Goal: Find specific page/section: Find specific page/section

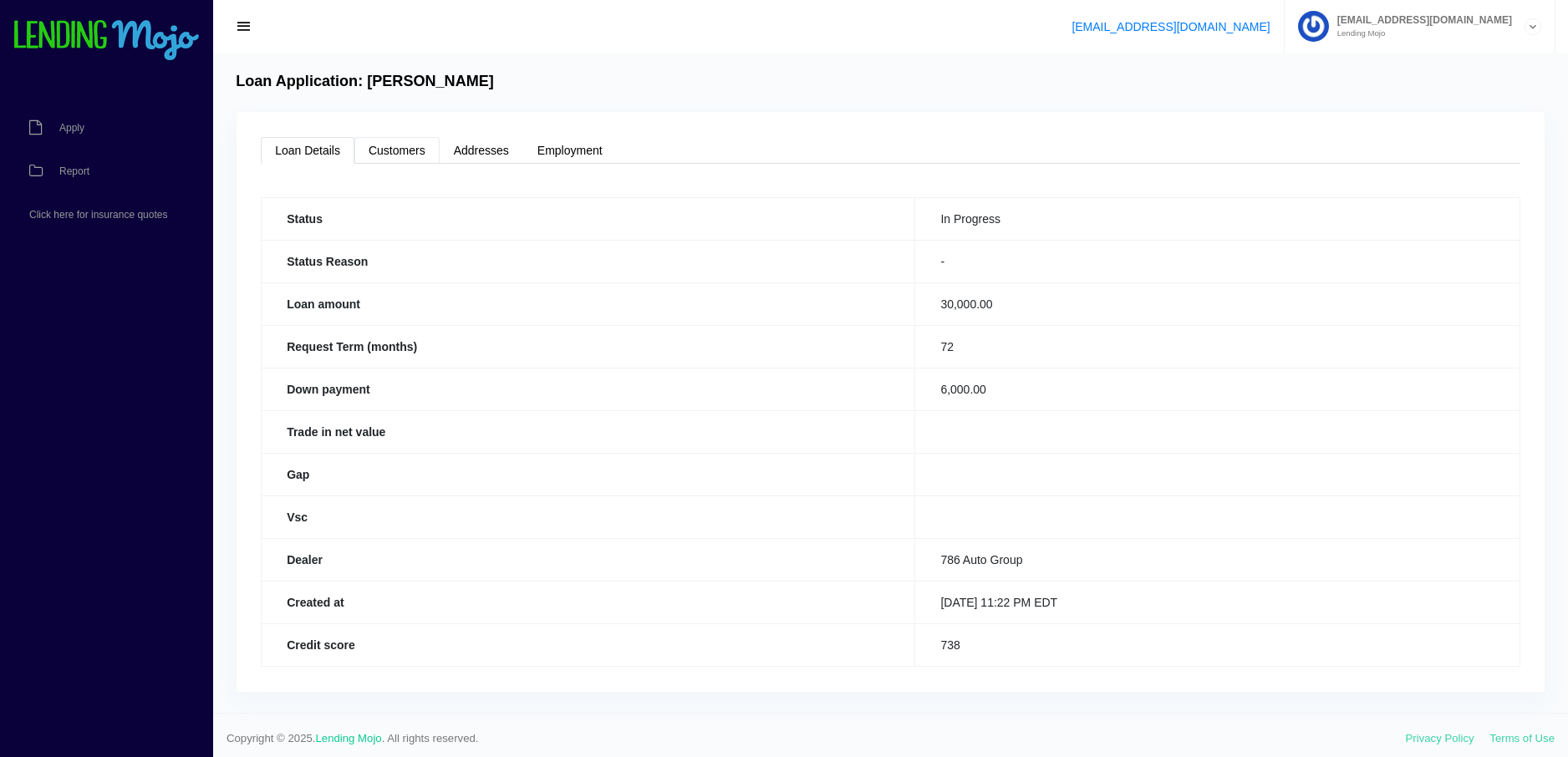
click at [383, 149] on link "Customers" at bounding box center [396, 150] width 85 height 27
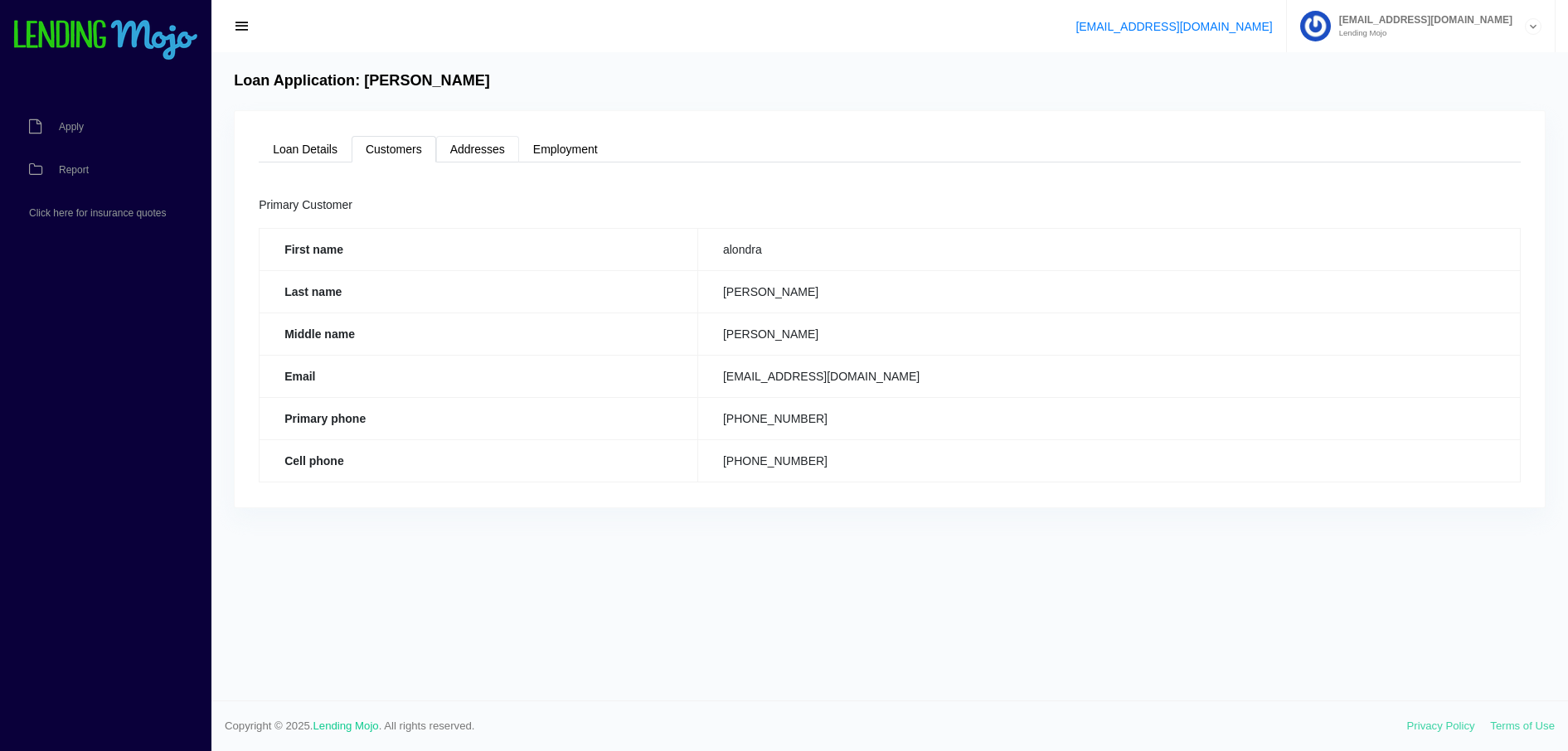
click at [490, 150] on link "Addresses" at bounding box center [477, 149] width 83 height 27
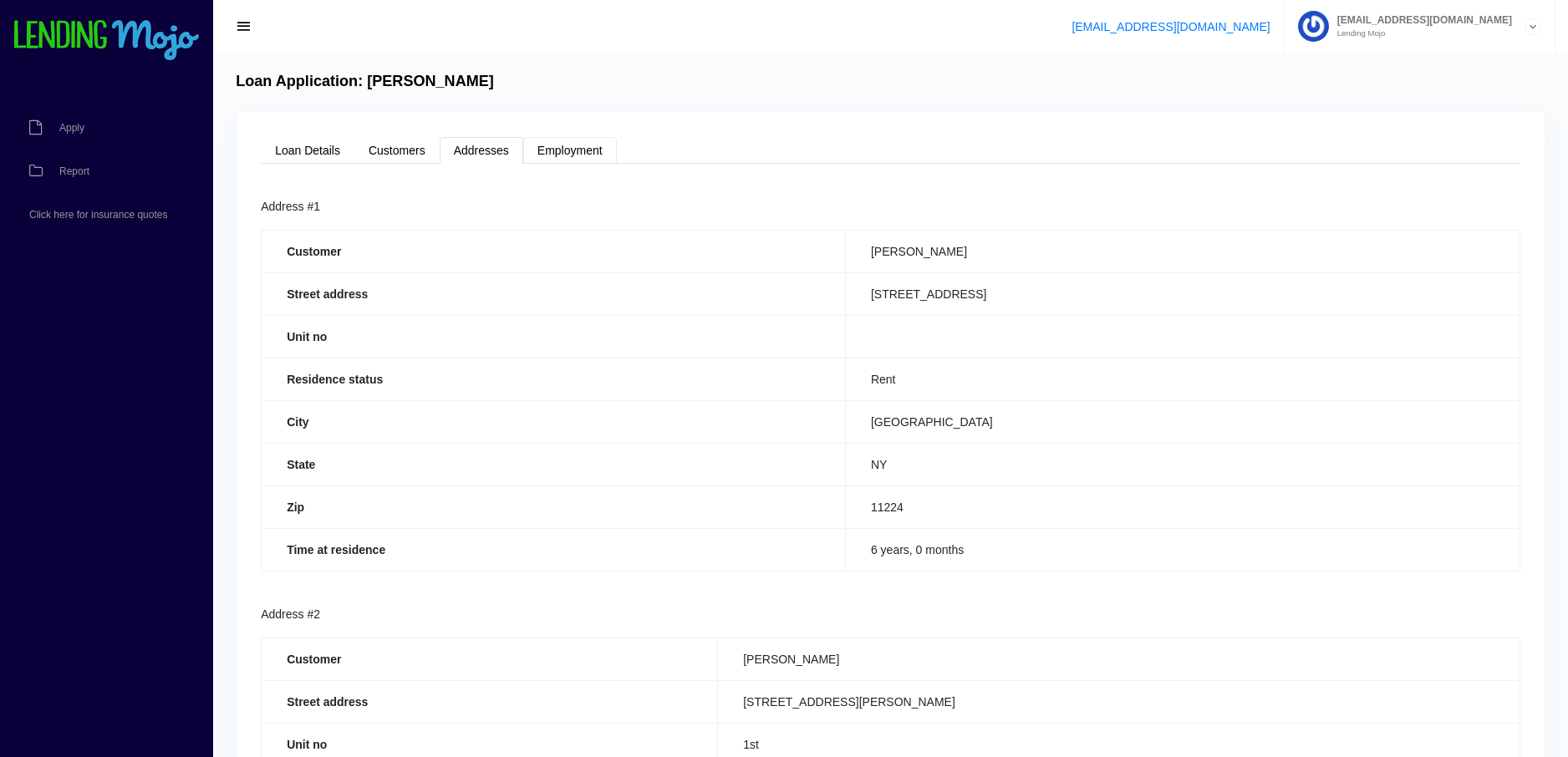
click at [589, 145] on link "Employment" at bounding box center [570, 150] width 94 height 27
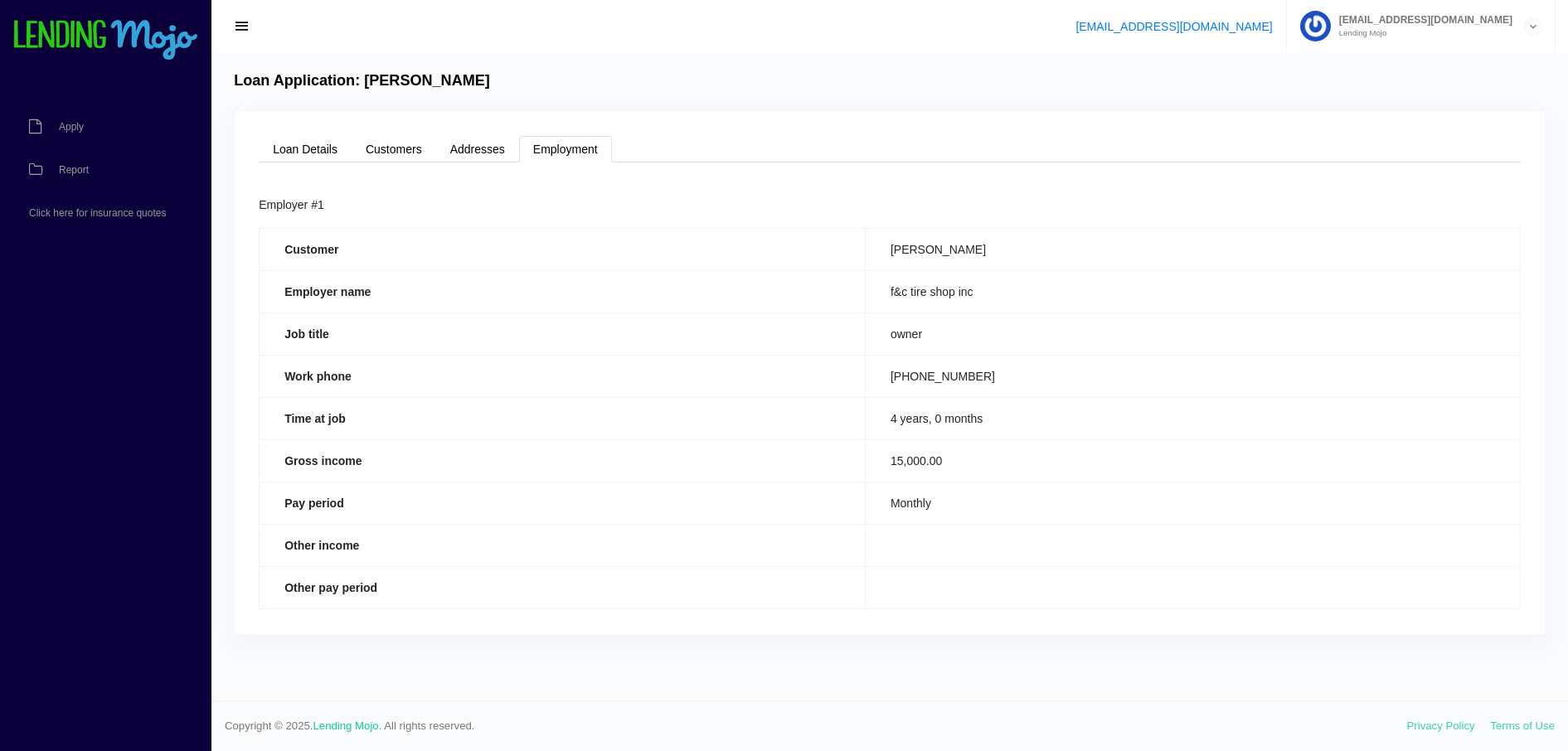
drag, startPoint x: 1548, startPoint y: 112, endPoint x: 1522, endPoint y: 330, distance: 219.5
click at [308, 142] on link "Loan Details" at bounding box center [305, 149] width 93 height 27
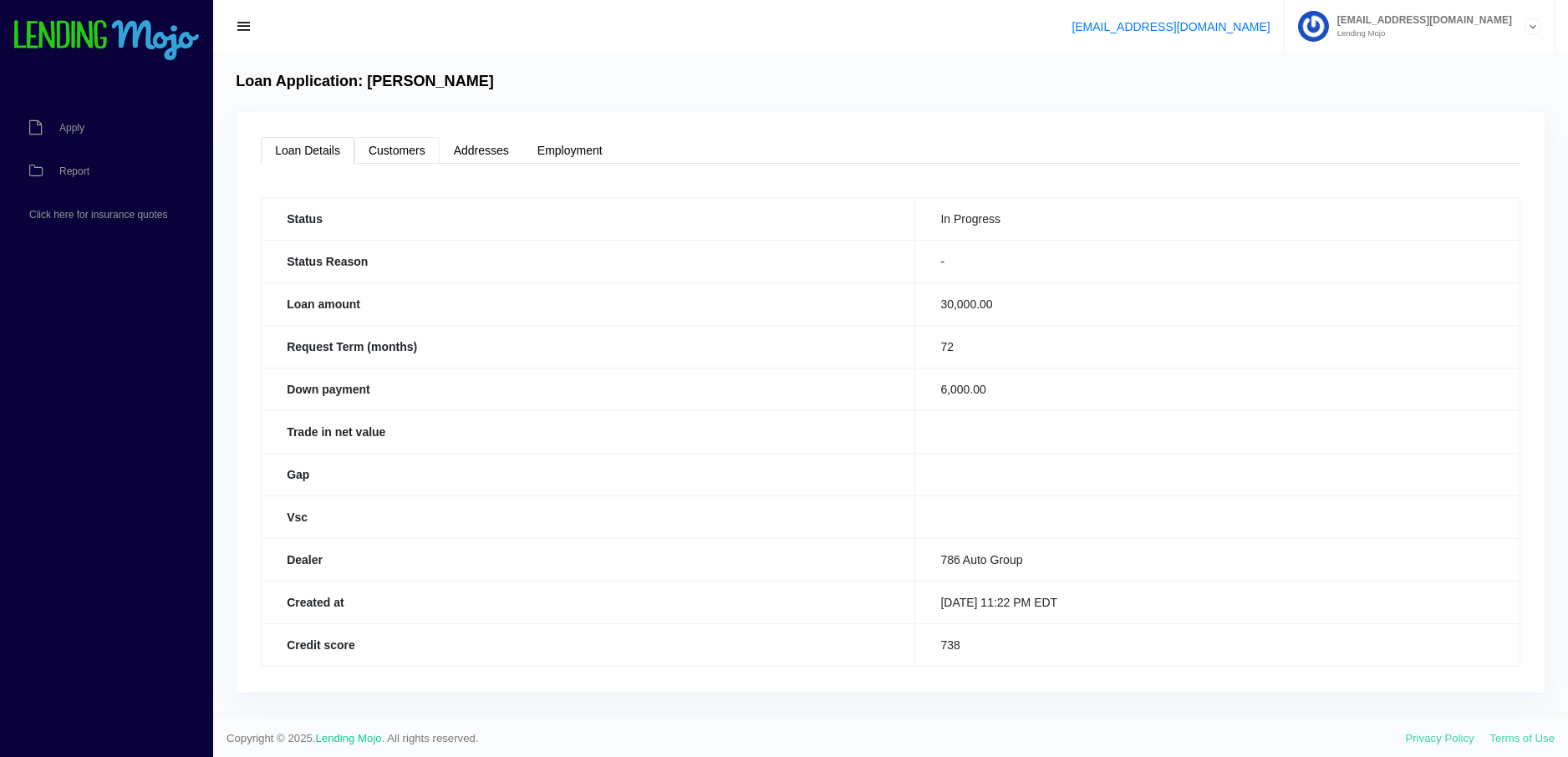
click at [387, 142] on link "Customers" at bounding box center [396, 150] width 85 height 27
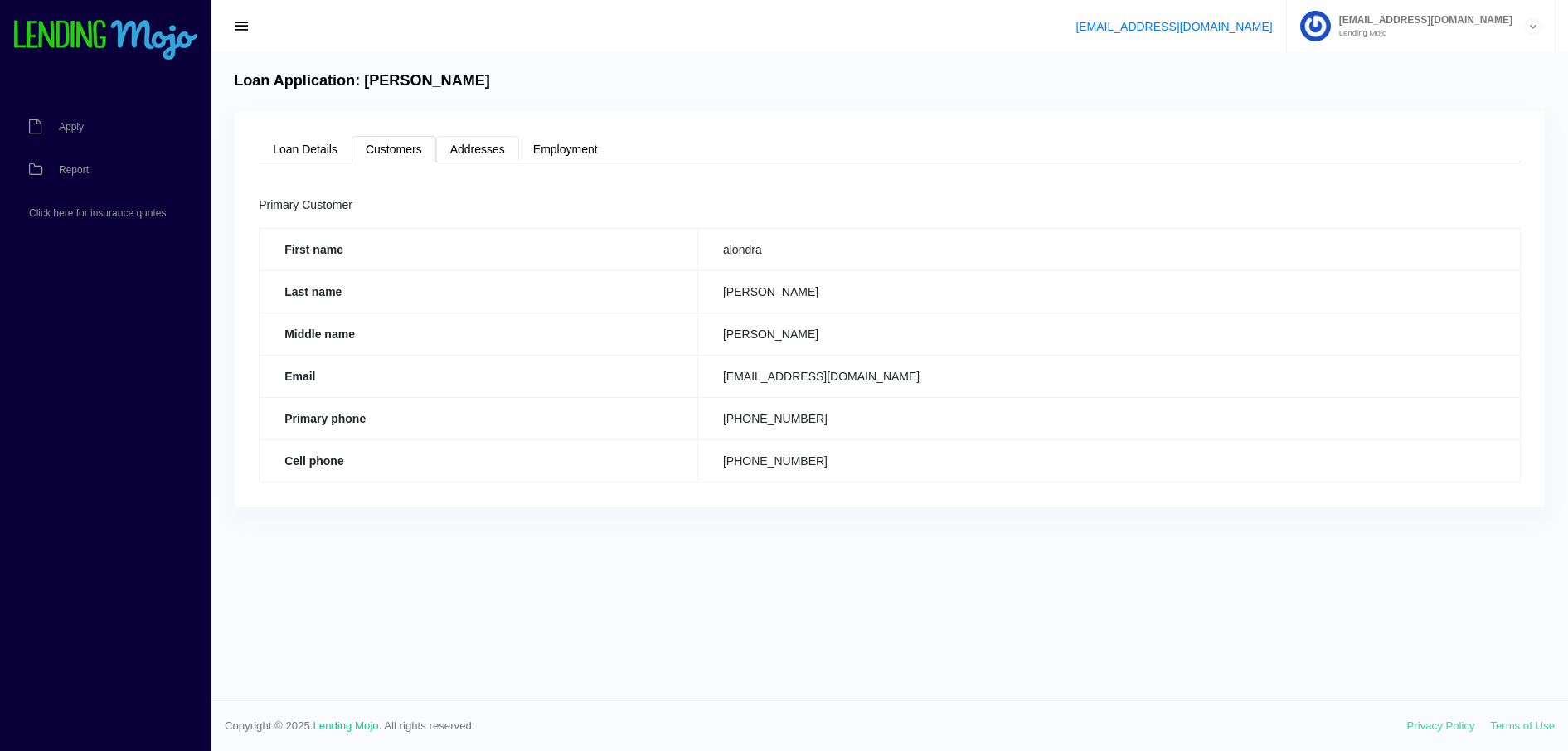
click at [489, 144] on link "Addresses" at bounding box center [477, 149] width 83 height 27
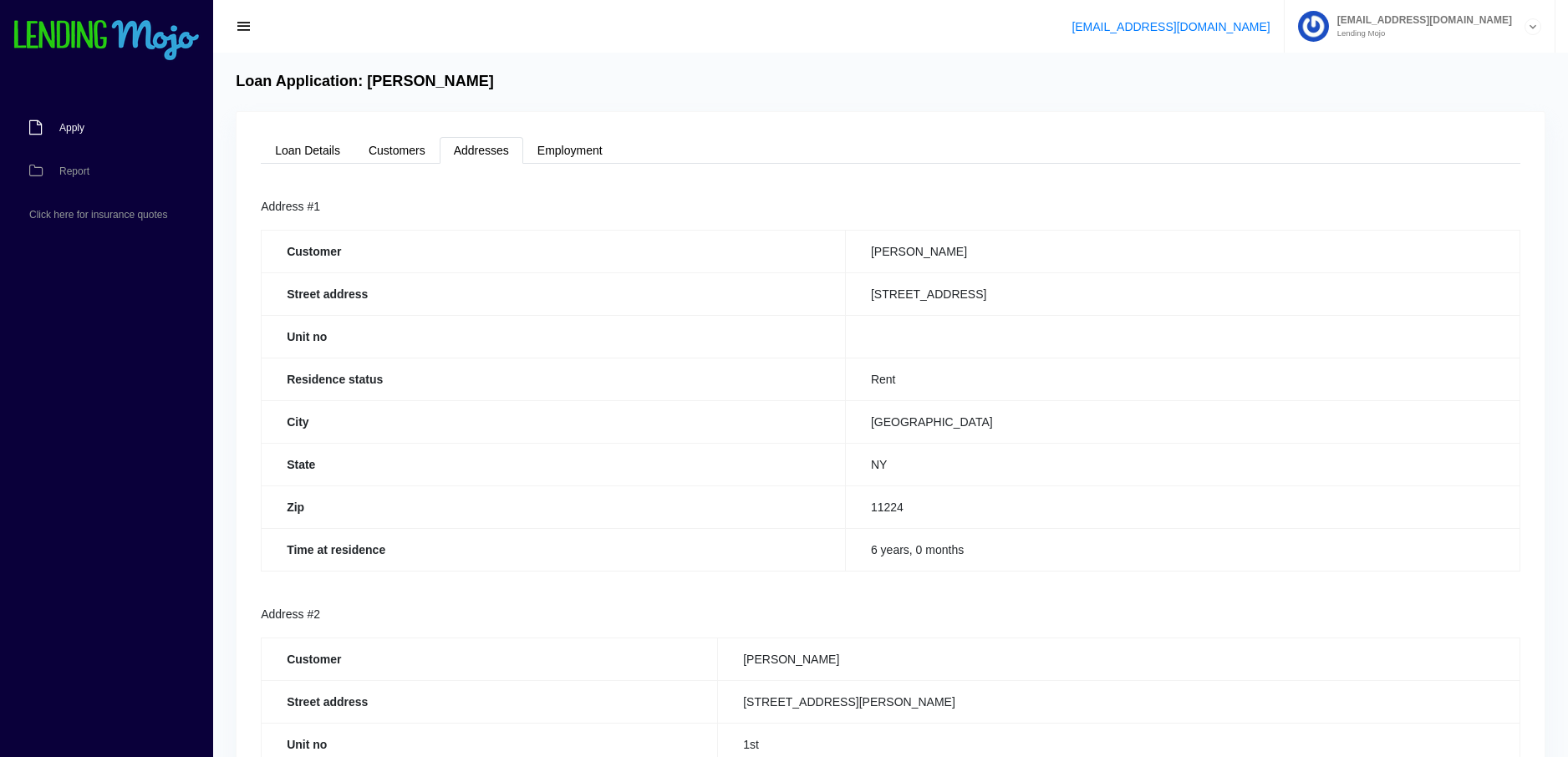
click at [66, 120] on link "Apply" at bounding box center [98, 127] width 197 height 43
